Goal: Find contact information: Find contact information

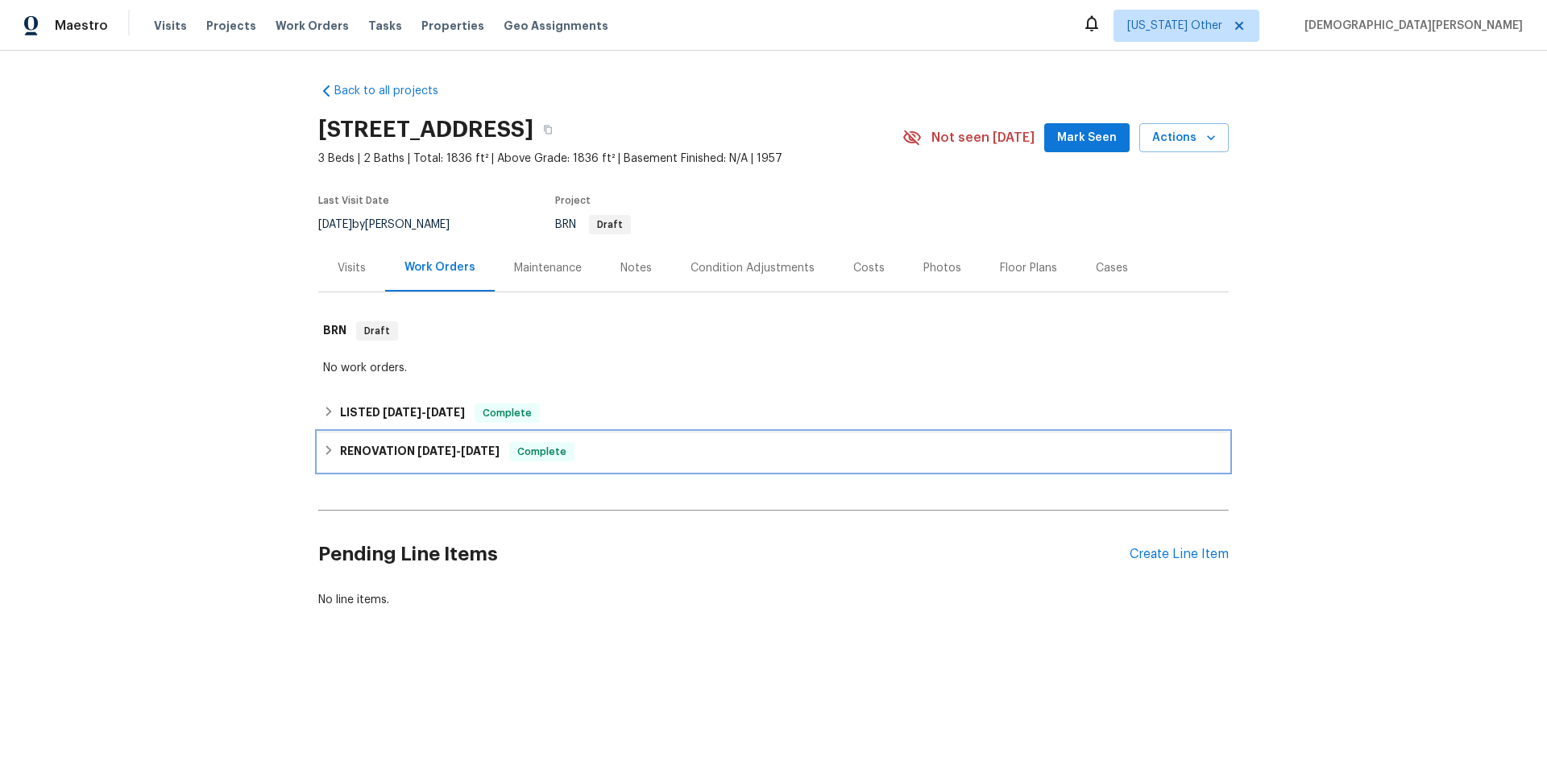
click at [385, 471] on div "RENOVATION [DATE] - [DATE] Complete" at bounding box center [773, 452] width 910 height 39
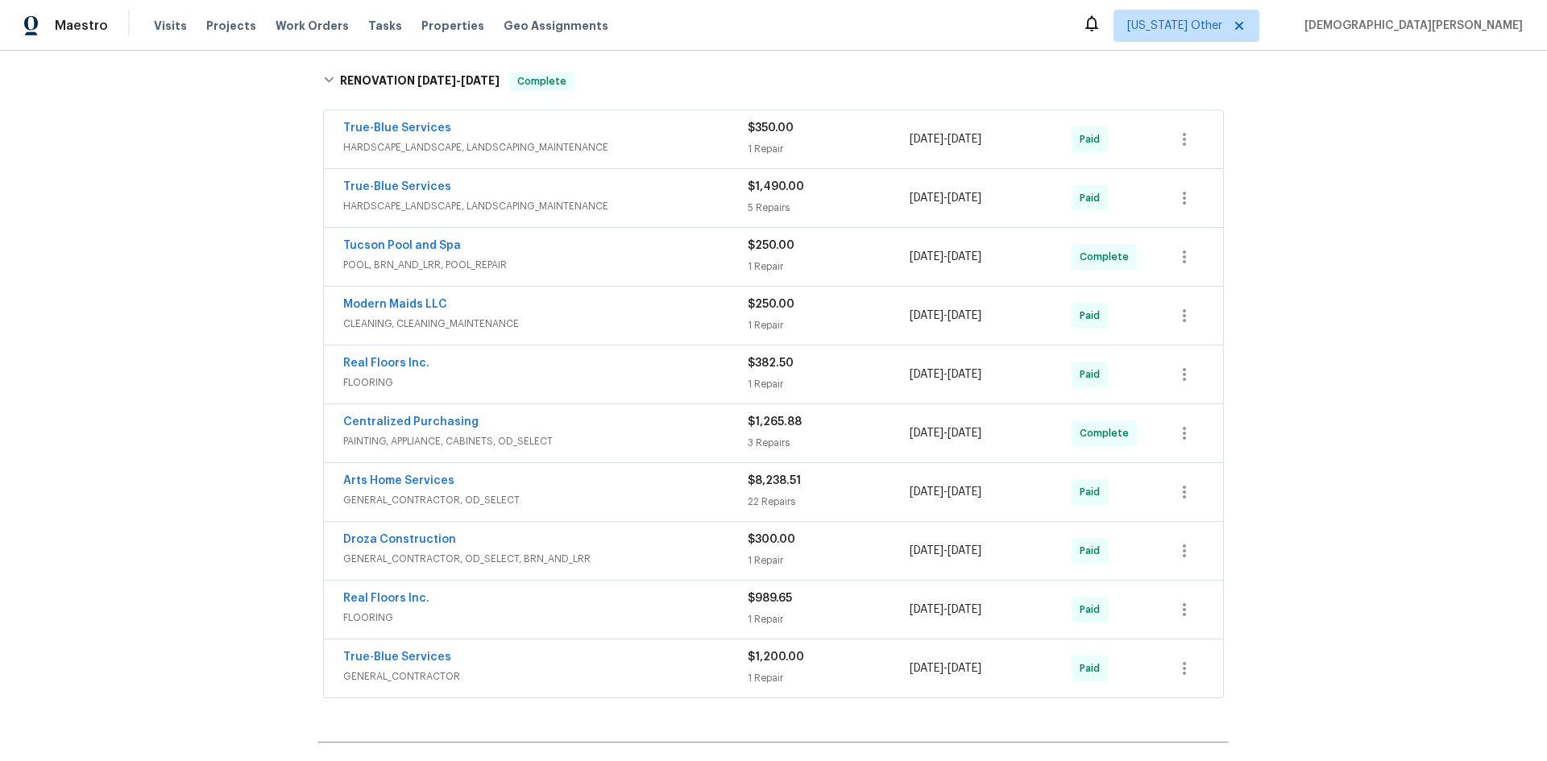
scroll to position [403, 0]
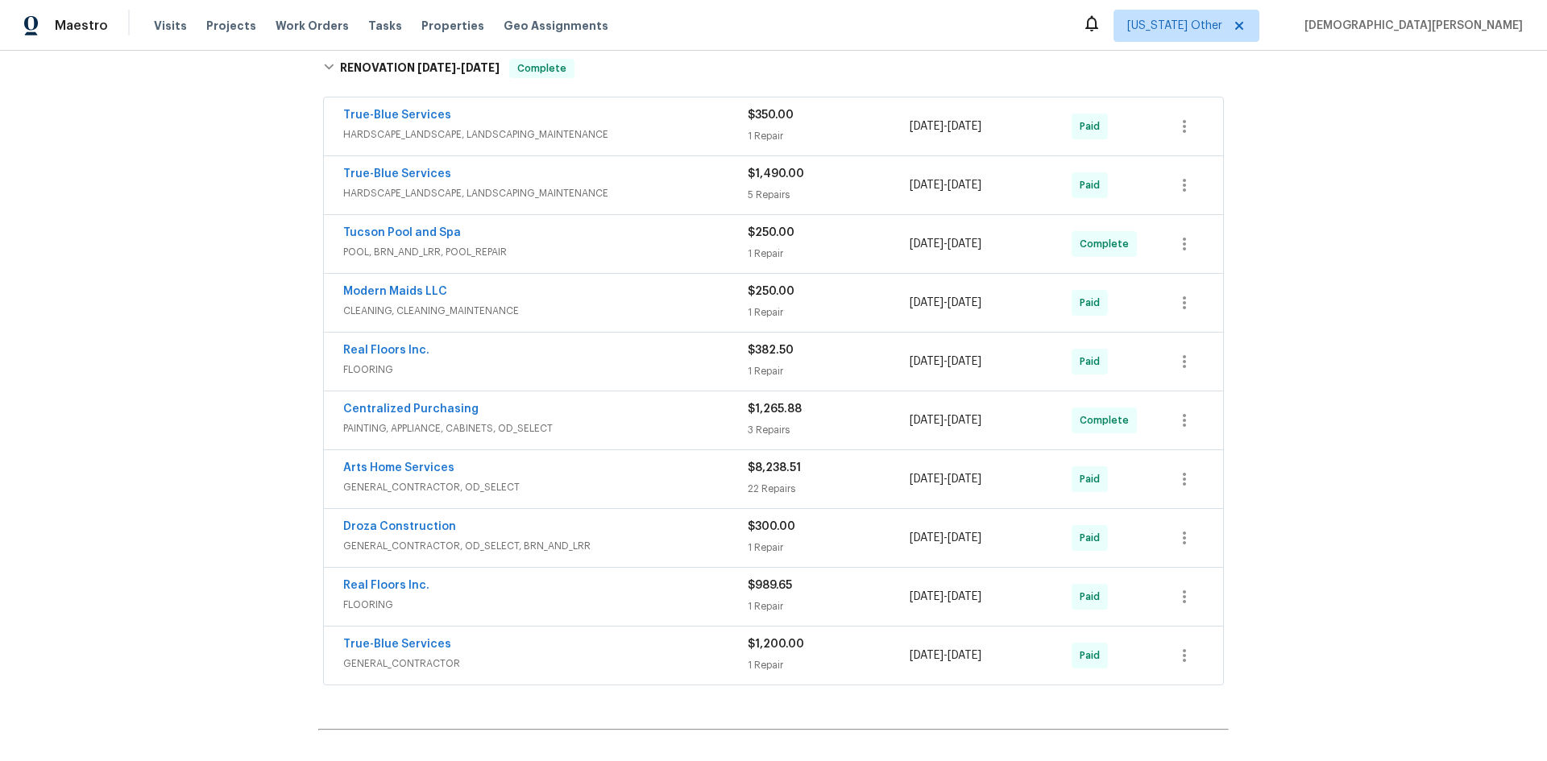
click at [792, 491] on div "22 Repairs" at bounding box center [829, 489] width 162 height 16
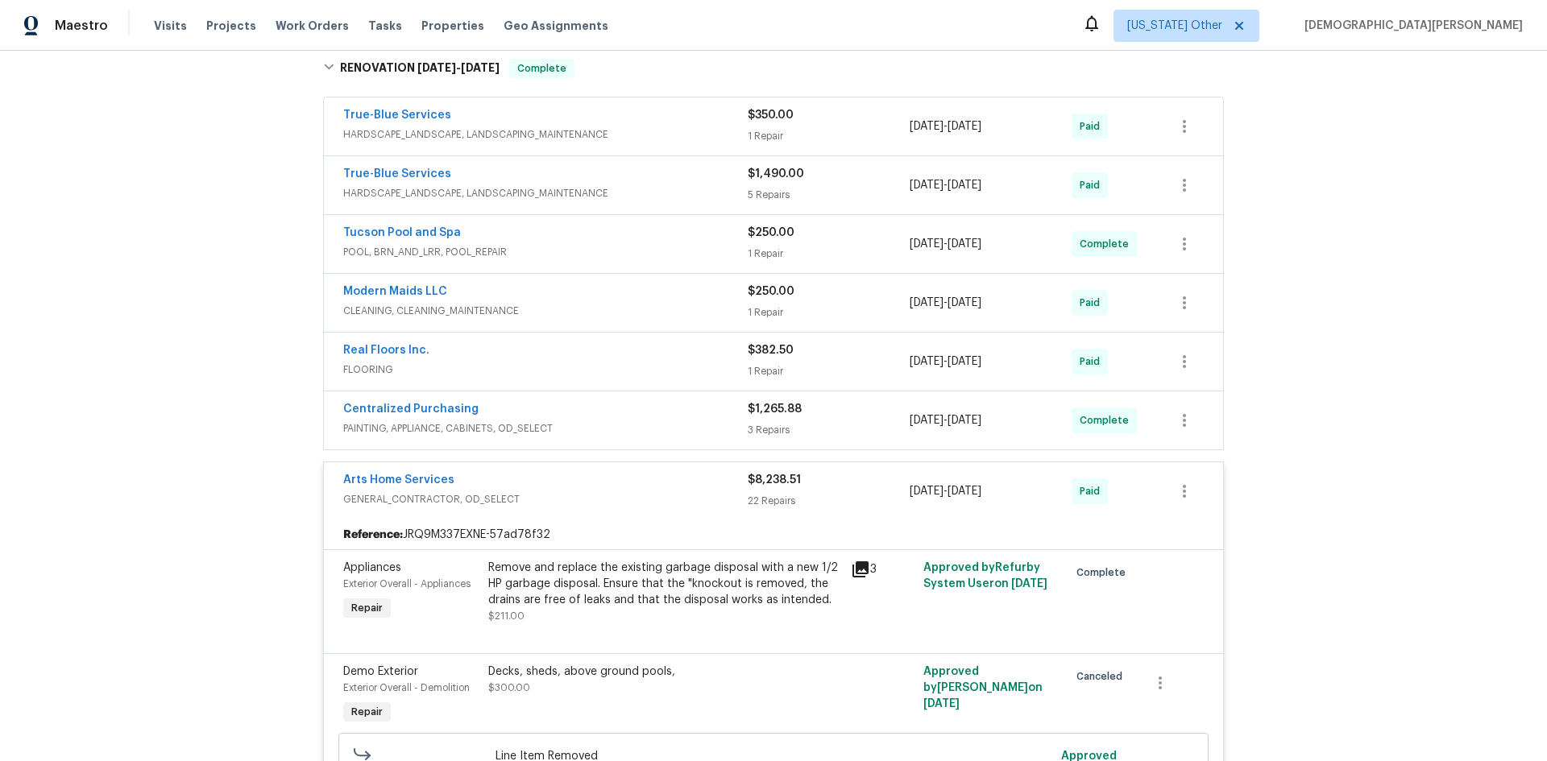
click at [401, 473] on span "Arts Home Services" at bounding box center [398, 480] width 111 height 16
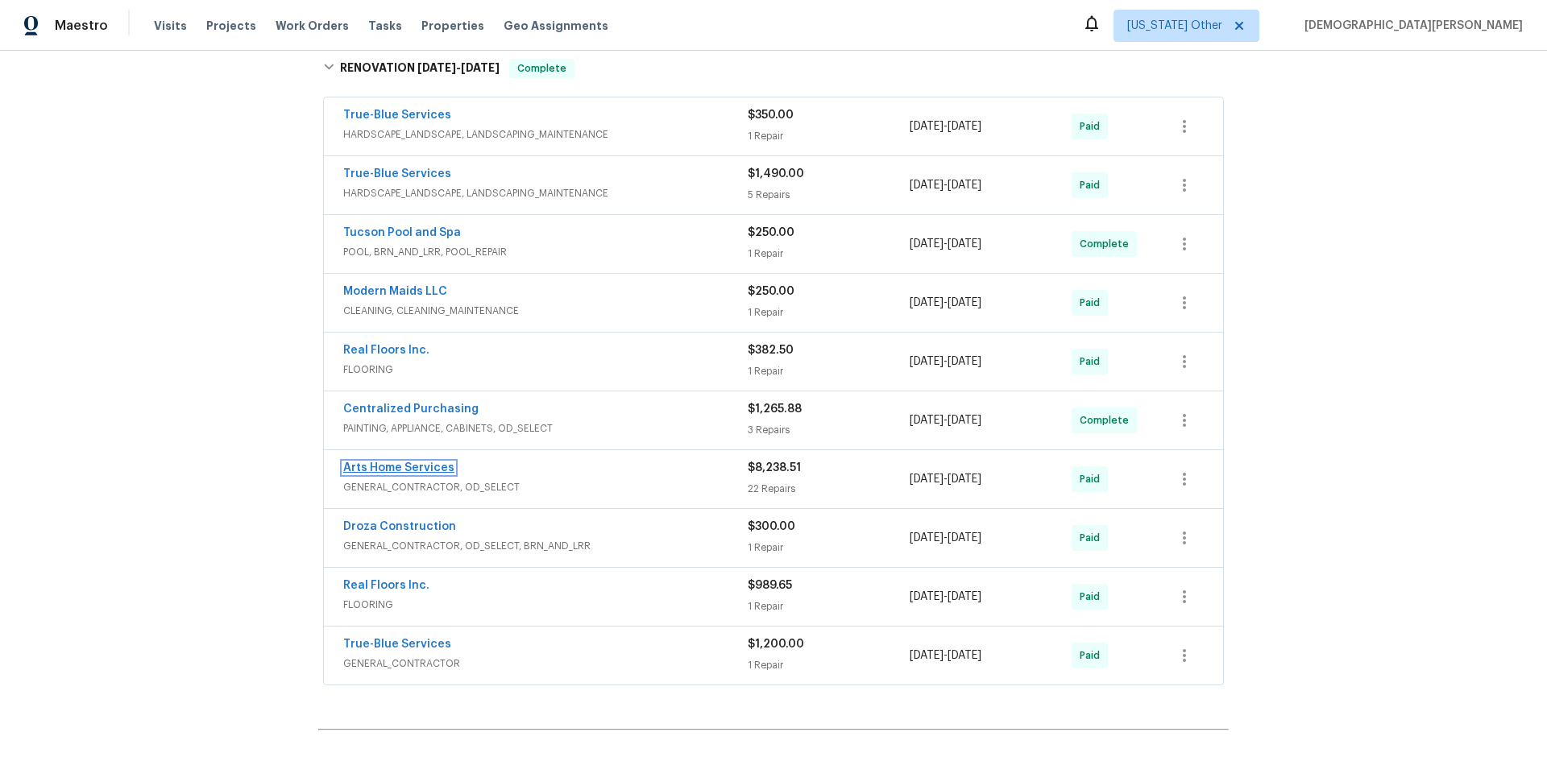
click at [405, 465] on link "Arts Home Services" at bounding box center [398, 467] width 111 height 11
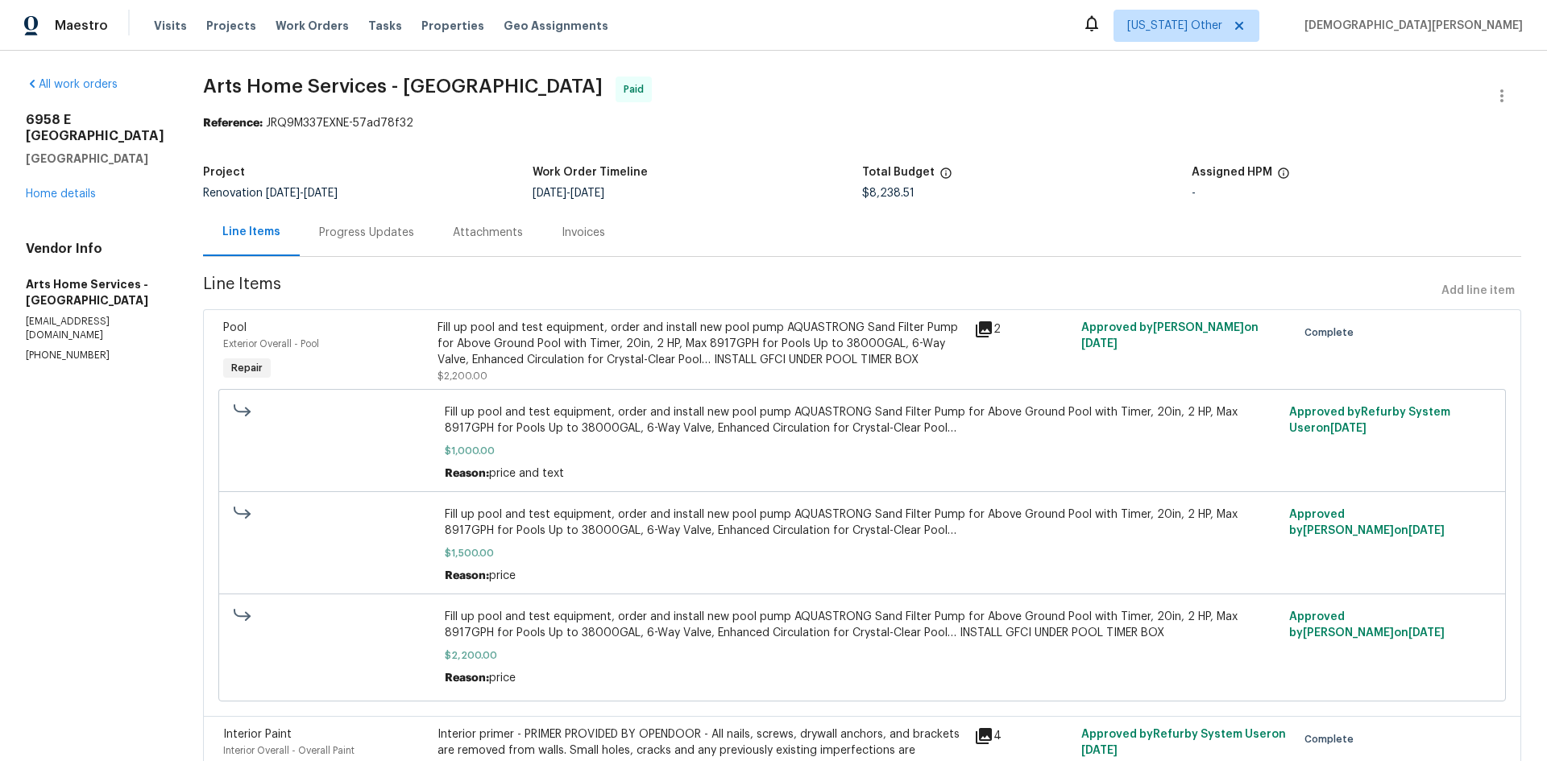
drag, startPoint x: 277, startPoint y: 66, endPoint x: 290, endPoint y: 81, distance: 19.4
click at [290, 81] on span "Arts Home Services - [GEOGRAPHIC_DATA]" at bounding box center [403, 86] width 400 height 19
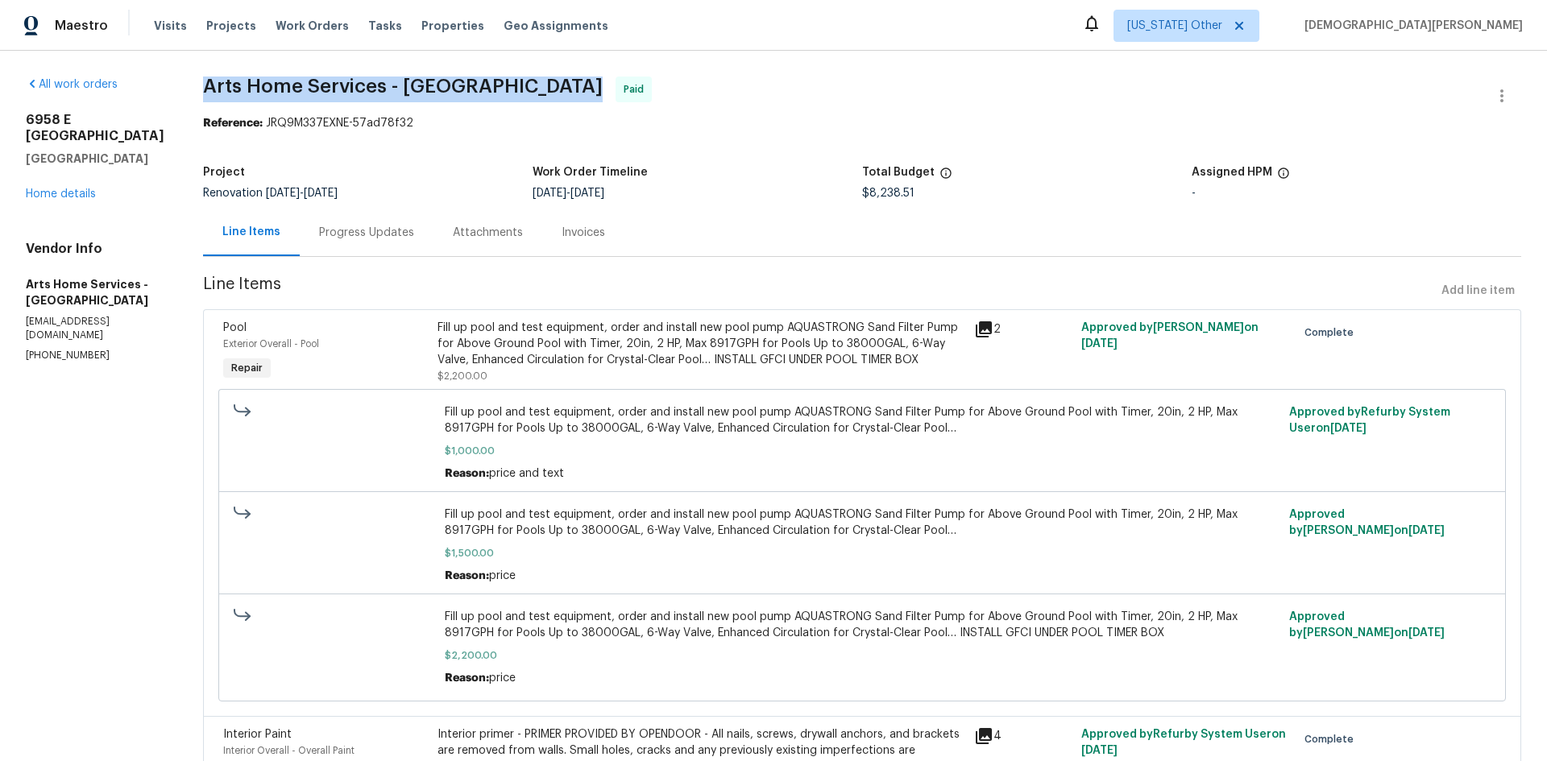
click at [290, 81] on span "Arts Home Services - [GEOGRAPHIC_DATA]" at bounding box center [403, 86] width 400 height 19
copy span "Arts Home Services - [GEOGRAPHIC_DATA]"
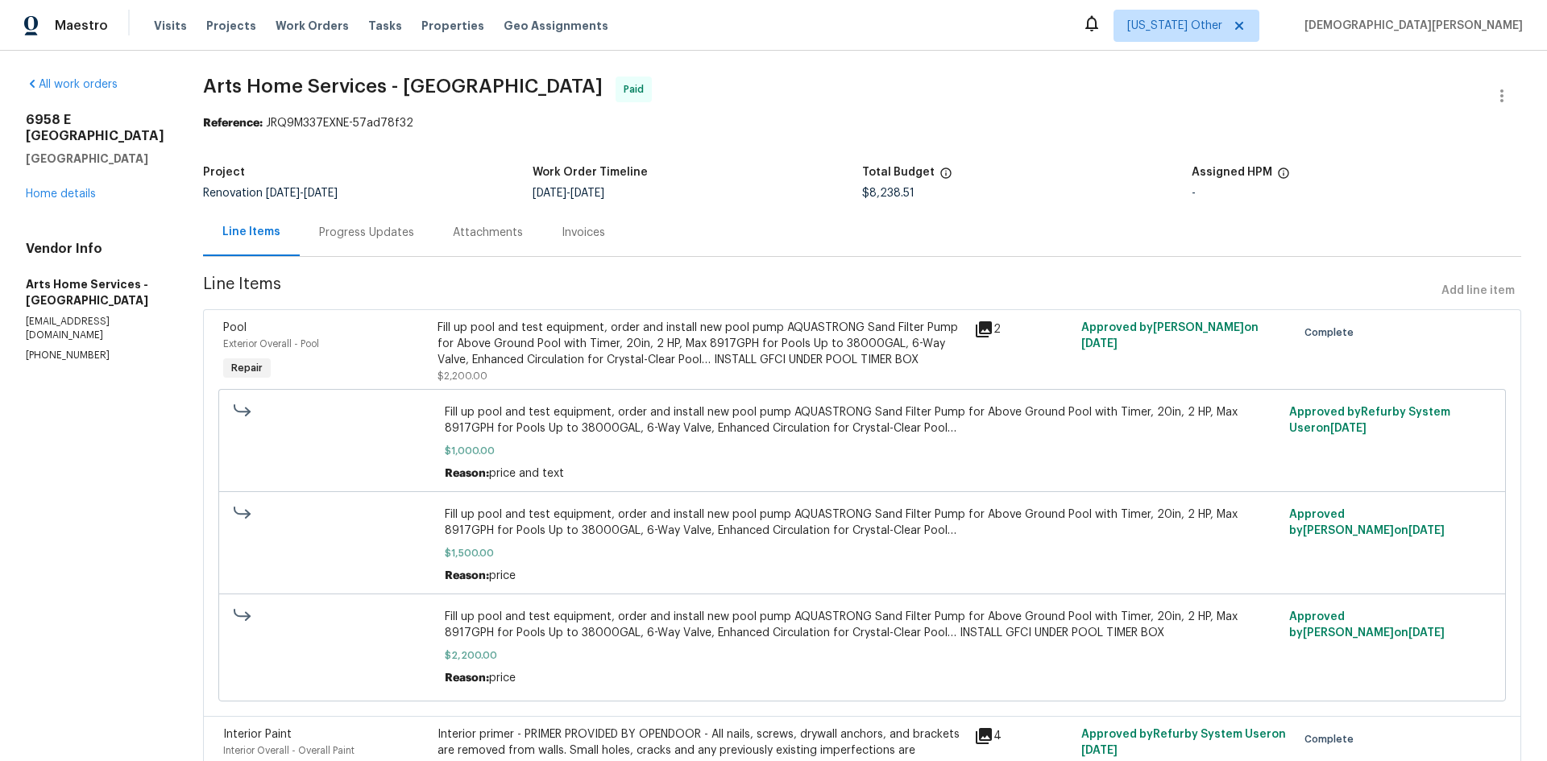
click at [83, 349] on p "[PHONE_NUMBER]" at bounding box center [95, 356] width 139 height 14
click at [89, 315] on p "[EMAIL_ADDRESS][DOMAIN_NAME]" at bounding box center [95, 328] width 139 height 27
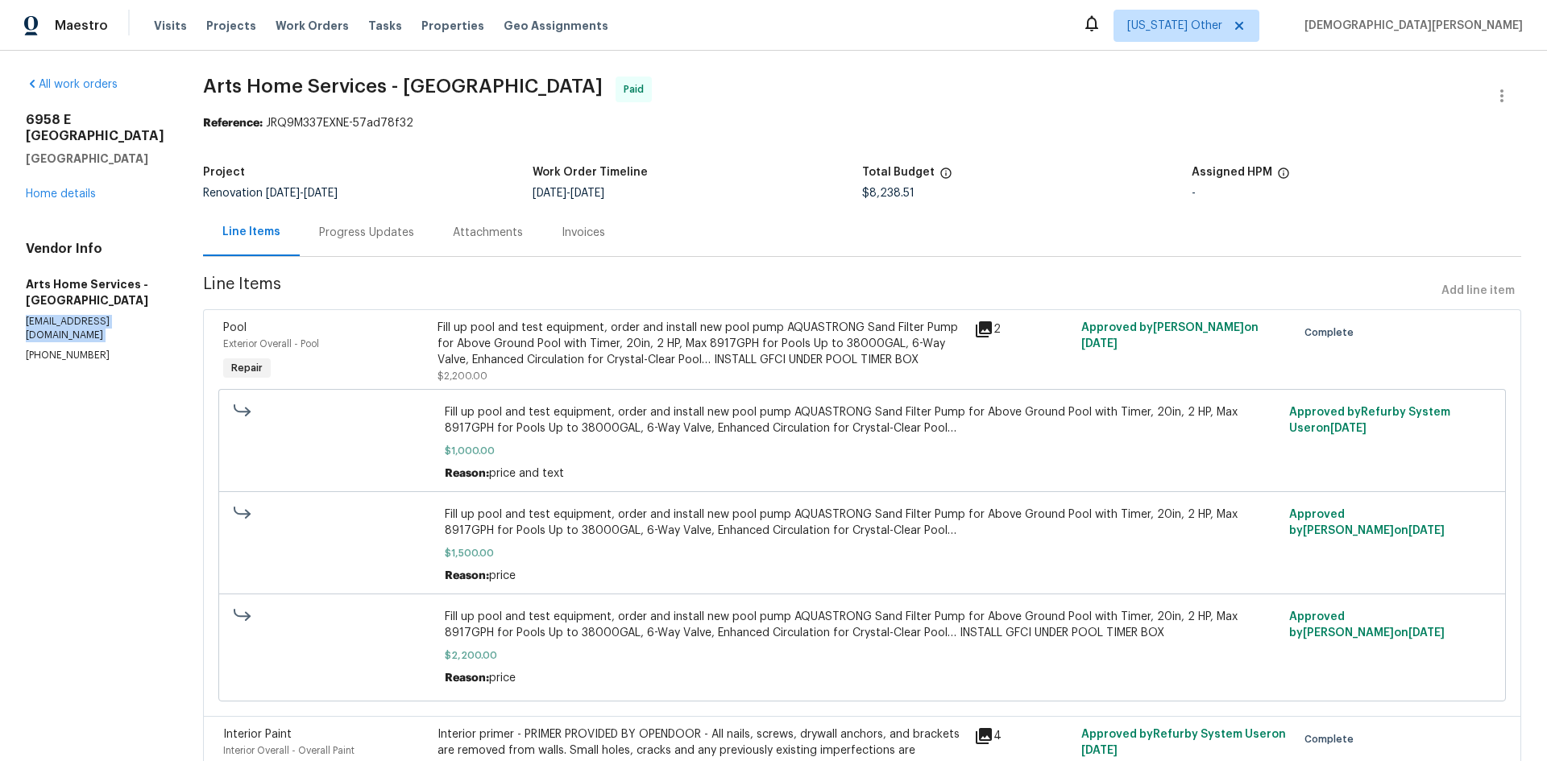
click at [89, 315] on p "[EMAIL_ADDRESS][DOMAIN_NAME]" at bounding box center [95, 328] width 139 height 27
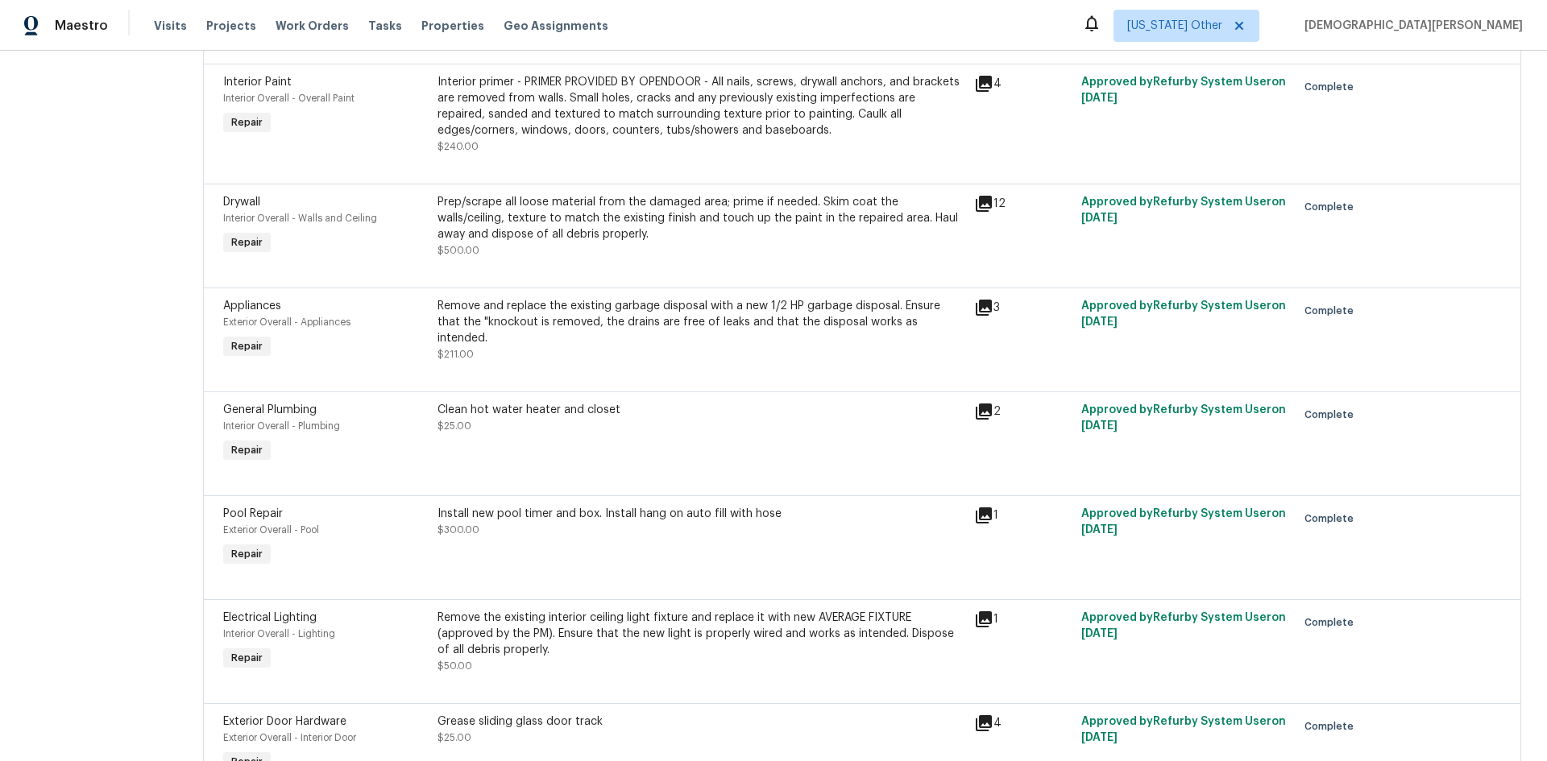
scroll to position [628, 0]
